Goal: Check status: Check status

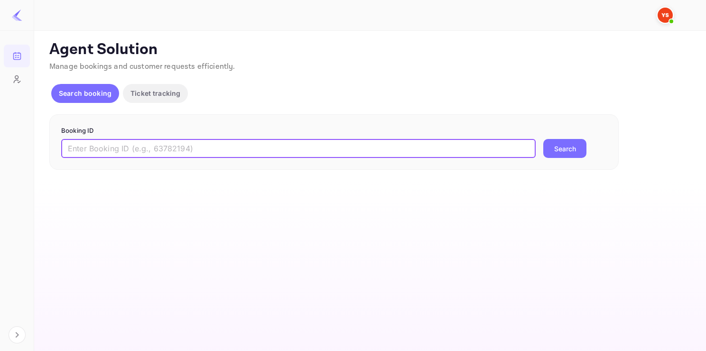
click at [149, 158] on input "text" at bounding box center [298, 148] width 475 height 19
paste input "8042313"
type input "8042313"
click at [543, 139] on button "Search" at bounding box center [564, 148] width 43 height 19
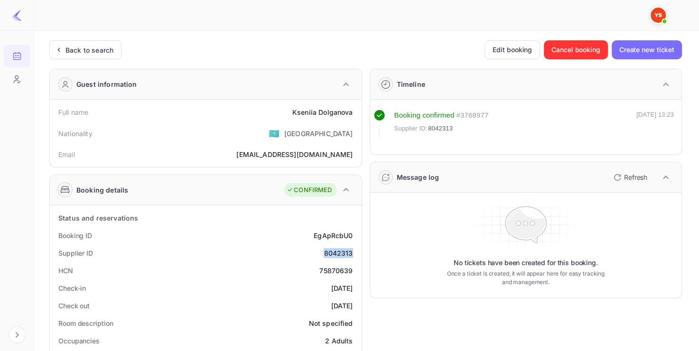
drag, startPoint x: 323, startPoint y: 253, endPoint x: 359, endPoint y: 255, distance: 36.6
copy div "8042313"
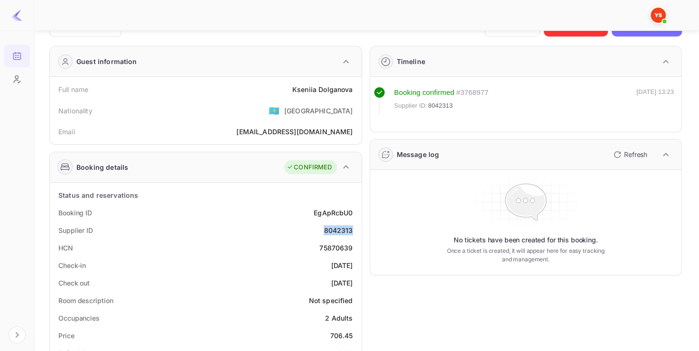
scroll to position [24, 0]
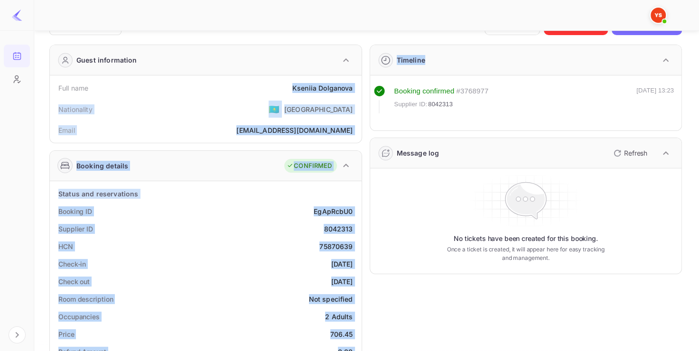
copy div "Kseniia Dolganova Nationality 🇰🇿 [DEMOGRAPHIC_DATA] Email [EMAIL_ADDRESS][DOMAI…"
drag, startPoint x: 289, startPoint y: 89, endPoint x: 363, endPoint y: 89, distance: 73.6
click at [344, 91] on div "Kseniia Dolganova" at bounding box center [322, 88] width 61 height 10
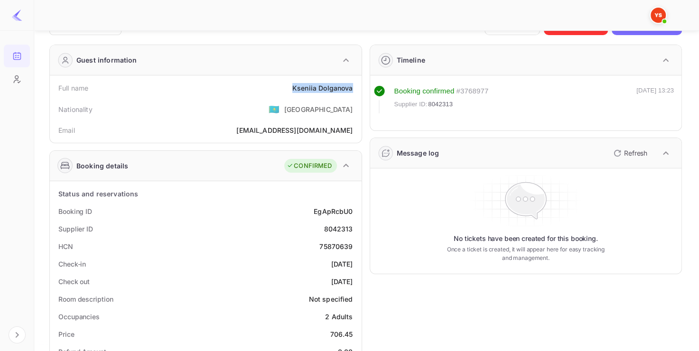
copy div "Kseniia Dolganova"
drag, startPoint x: 290, startPoint y: 87, endPoint x: 354, endPoint y: 84, distance: 63.7
click at [355, 84] on div "Full name [PERSON_NAME]" at bounding box center [206, 88] width 304 height 18
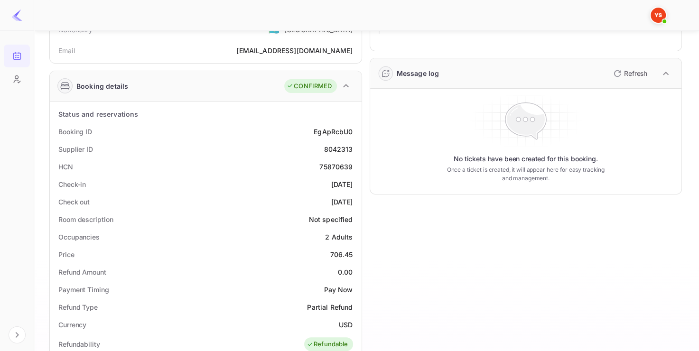
scroll to position [107, 0]
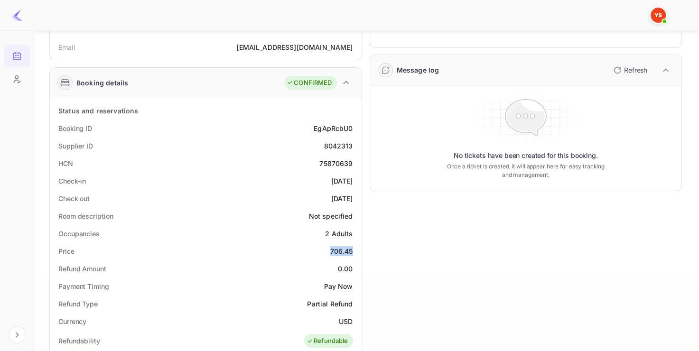
copy div "706.45"
drag, startPoint x: 330, startPoint y: 253, endPoint x: 353, endPoint y: 251, distance: 22.9
click at [353, 251] on div "Price 706.45" at bounding box center [206, 252] width 304 height 18
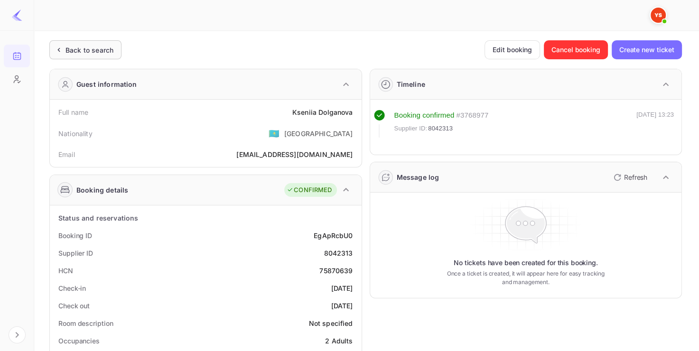
click at [79, 50] on div "Back to search" at bounding box center [90, 50] width 48 height 10
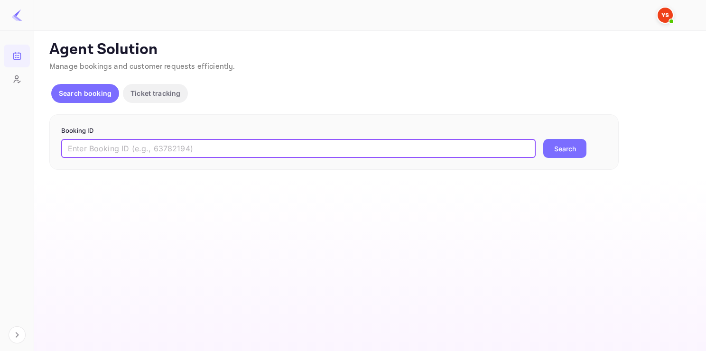
click at [174, 142] on input "text" at bounding box center [298, 148] width 475 height 19
paste input "9179039"
type input "9179039"
click at [543, 139] on button "Search" at bounding box center [564, 148] width 43 height 19
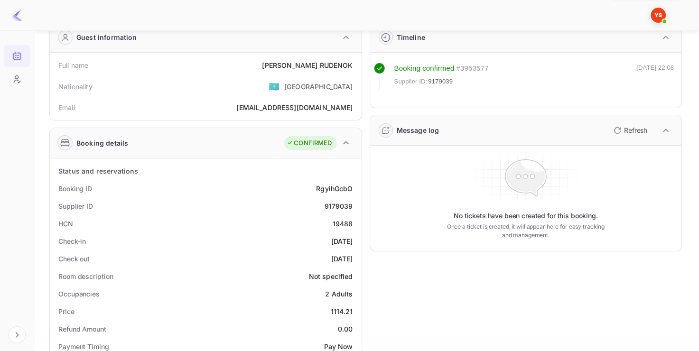
scroll to position [47, 0]
